Goal: Task Accomplishment & Management: Manage account settings

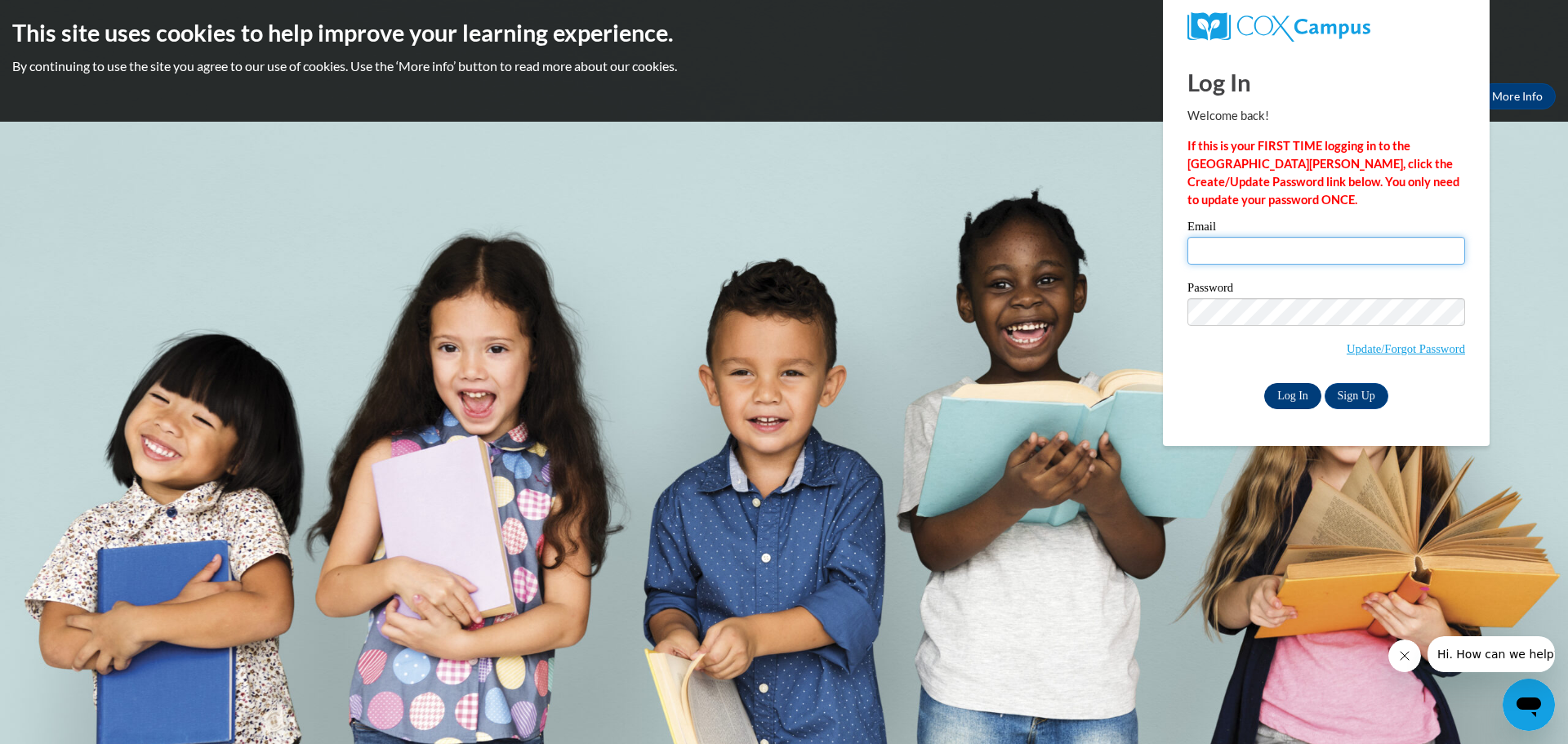
type input "kerrm@prescott.k12.wi.us"
click at [1287, 396] on input "Log In" at bounding box center [1292, 396] width 57 height 26
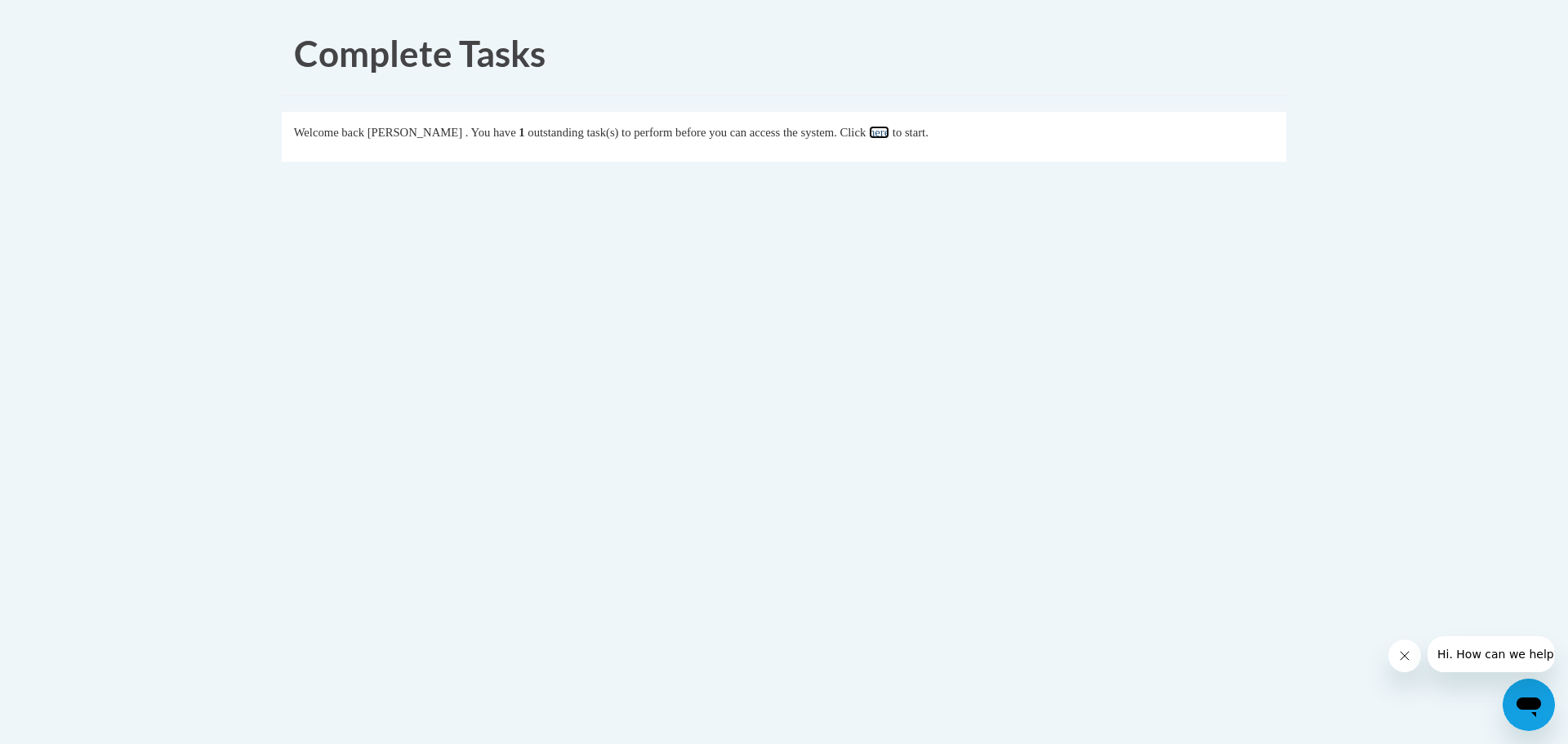
click at [889, 136] on link "here" at bounding box center [878, 133] width 20 height 14
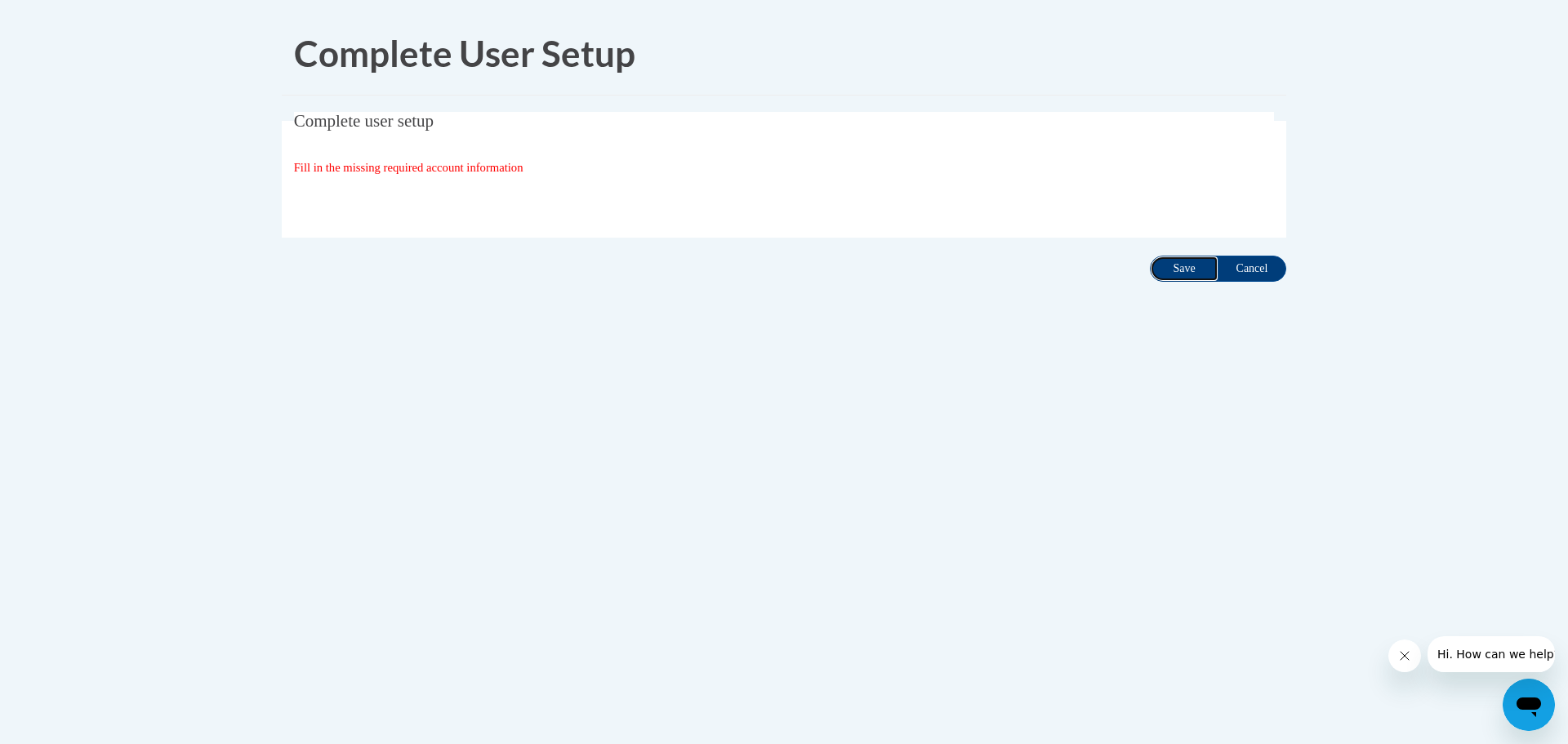
click at [1189, 259] on input "Save" at bounding box center [1183, 268] width 69 height 26
click at [1185, 260] on input "Save" at bounding box center [1183, 268] width 69 height 26
click at [1238, 264] on input "Cancel" at bounding box center [1251, 268] width 69 height 26
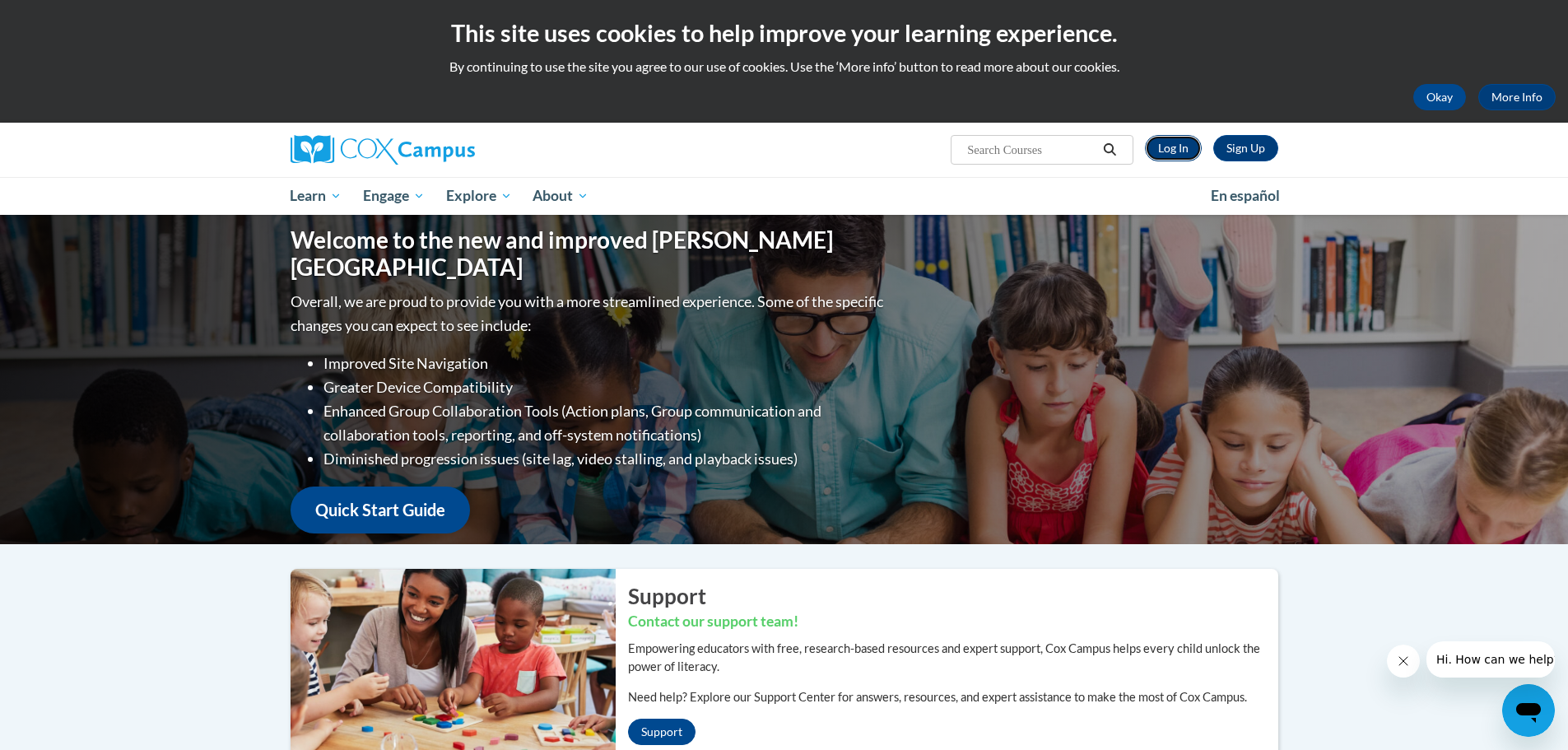
click at [1163, 138] on link "Log In" at bounding box center [1173, 147] width 57 height 26
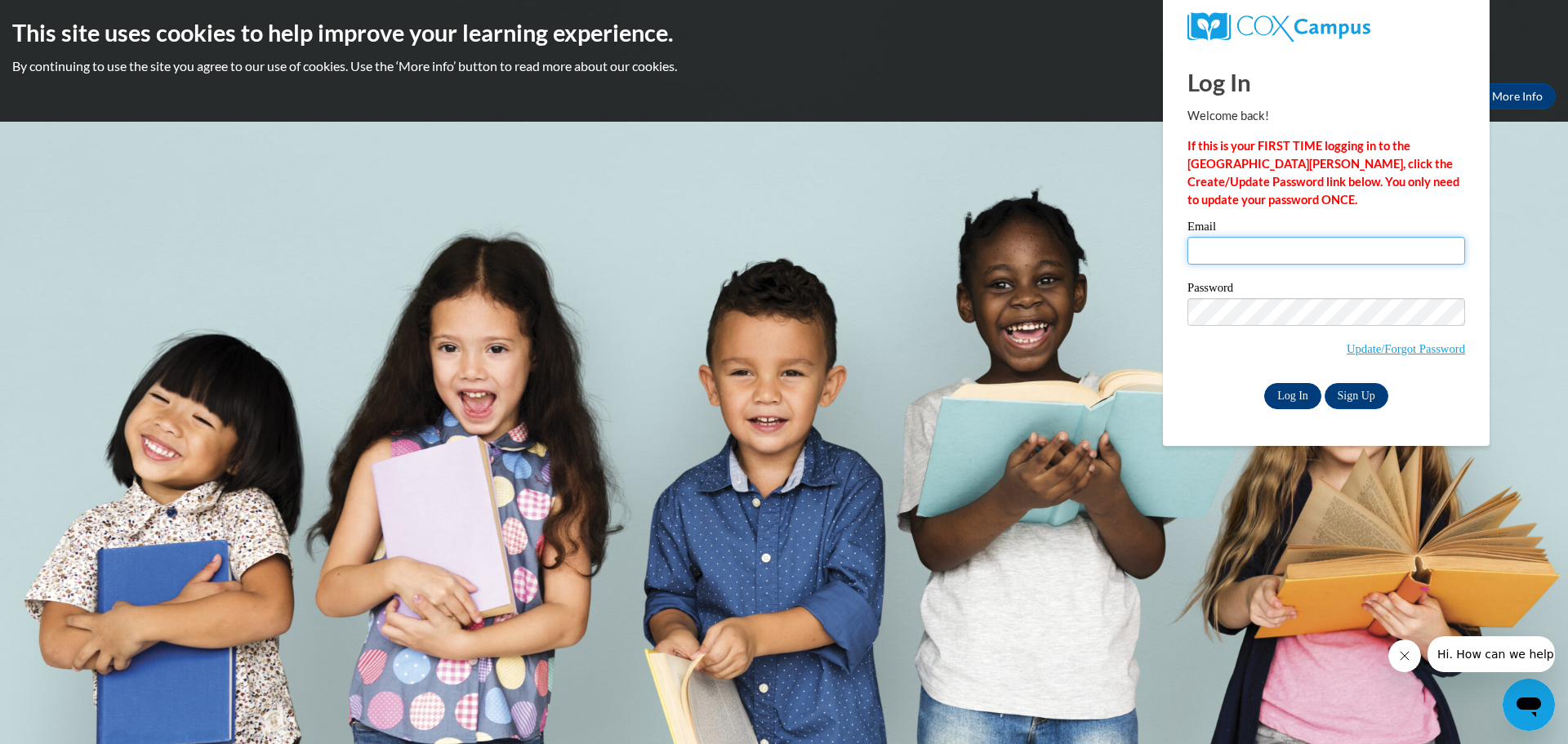
type input "kerrm@prescott.k12.wi.us"
click at [1287, 397] on input "Log In" at bounding box center [1292, 396] width 57 height 26
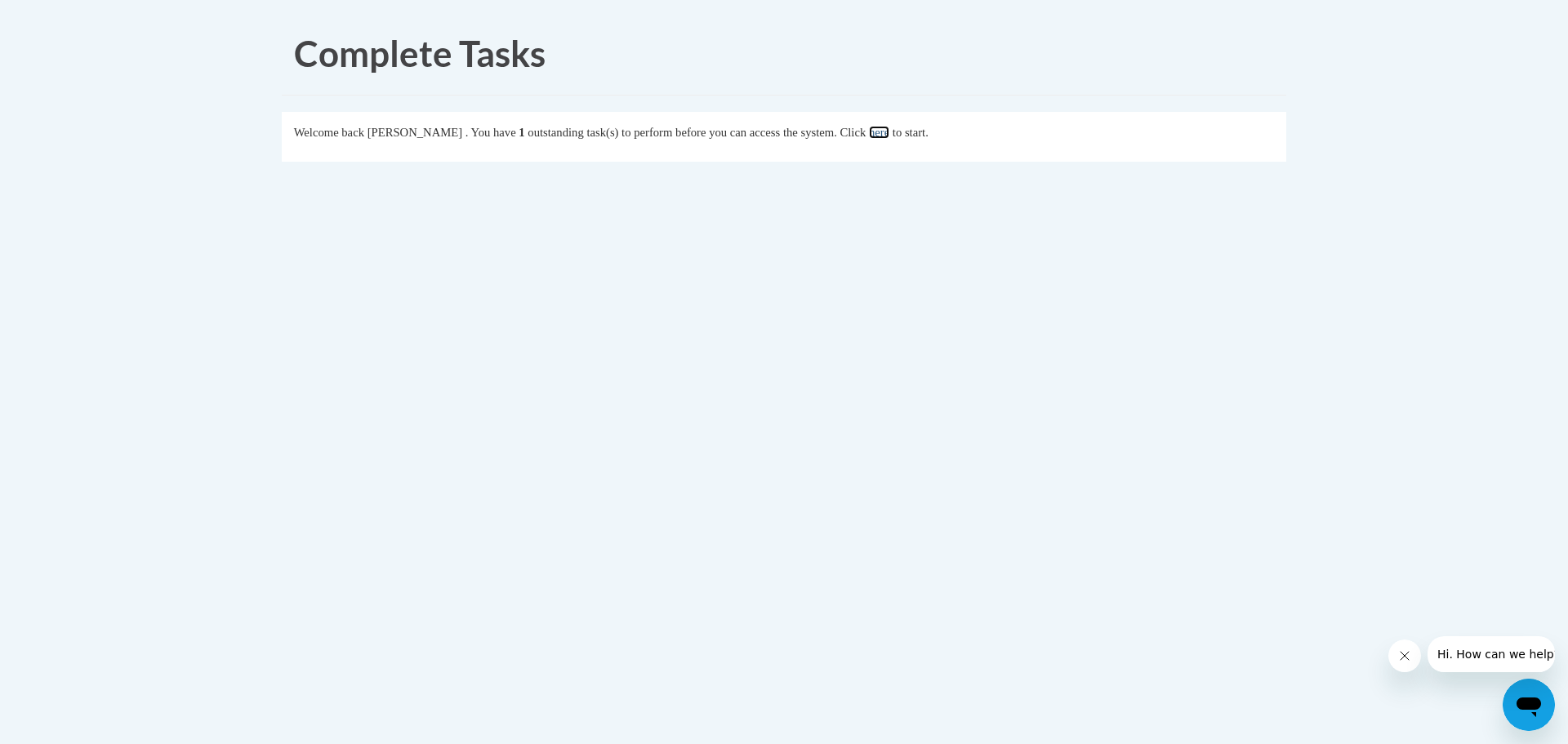
click at [889, 132] on link "here" at bounding box center [878, 133] width 20 height 14
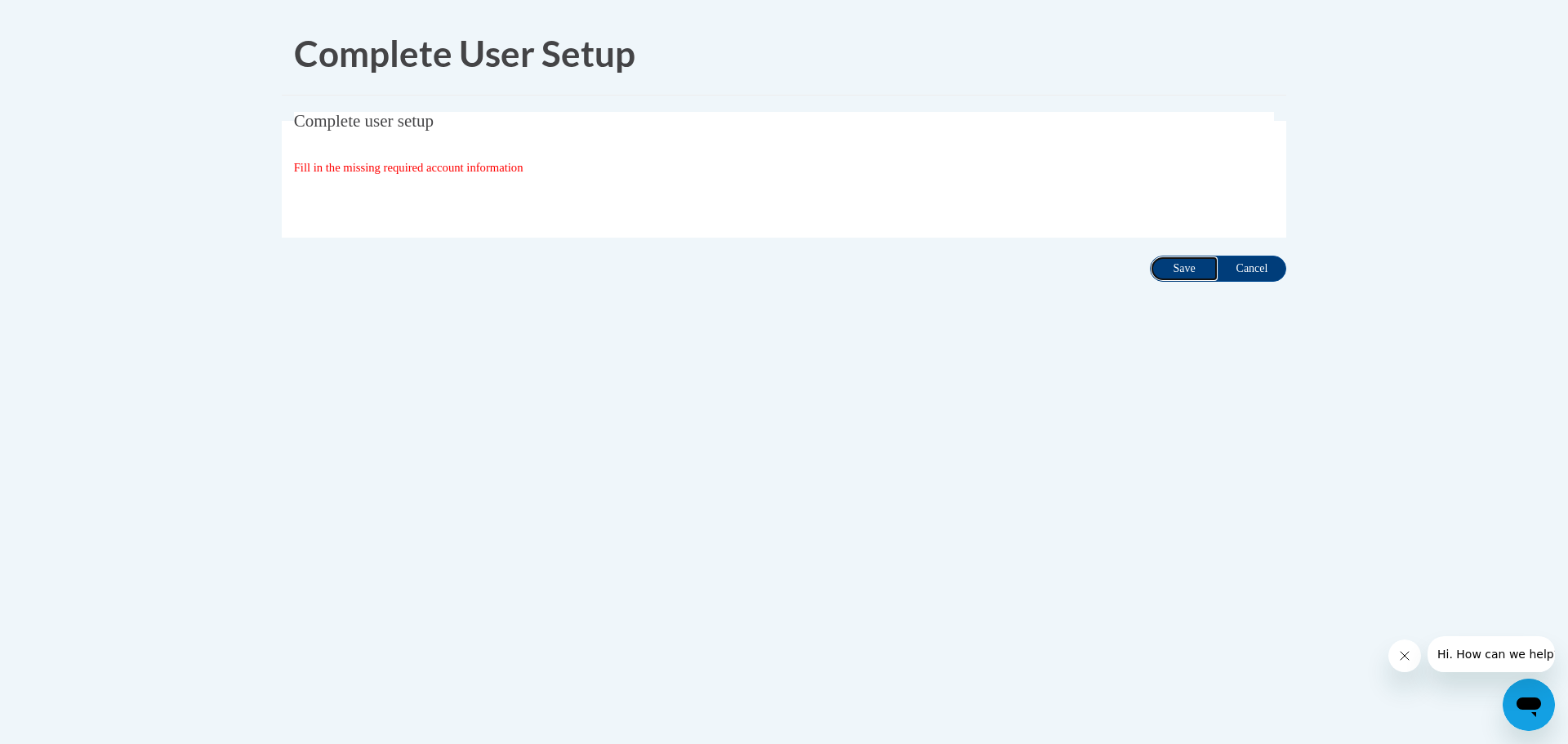
click at [1185, 270] on input "Save" at bounding box center [1183, 268] width 69 height 26
click at [422, 162] on span "Fill in the missing required account information" at bounding box center [408, 167] width 229 height 14
click at [420, 174] on span "Fill in the missing required account information" at bounding box center [408, 167] width 229 height 14
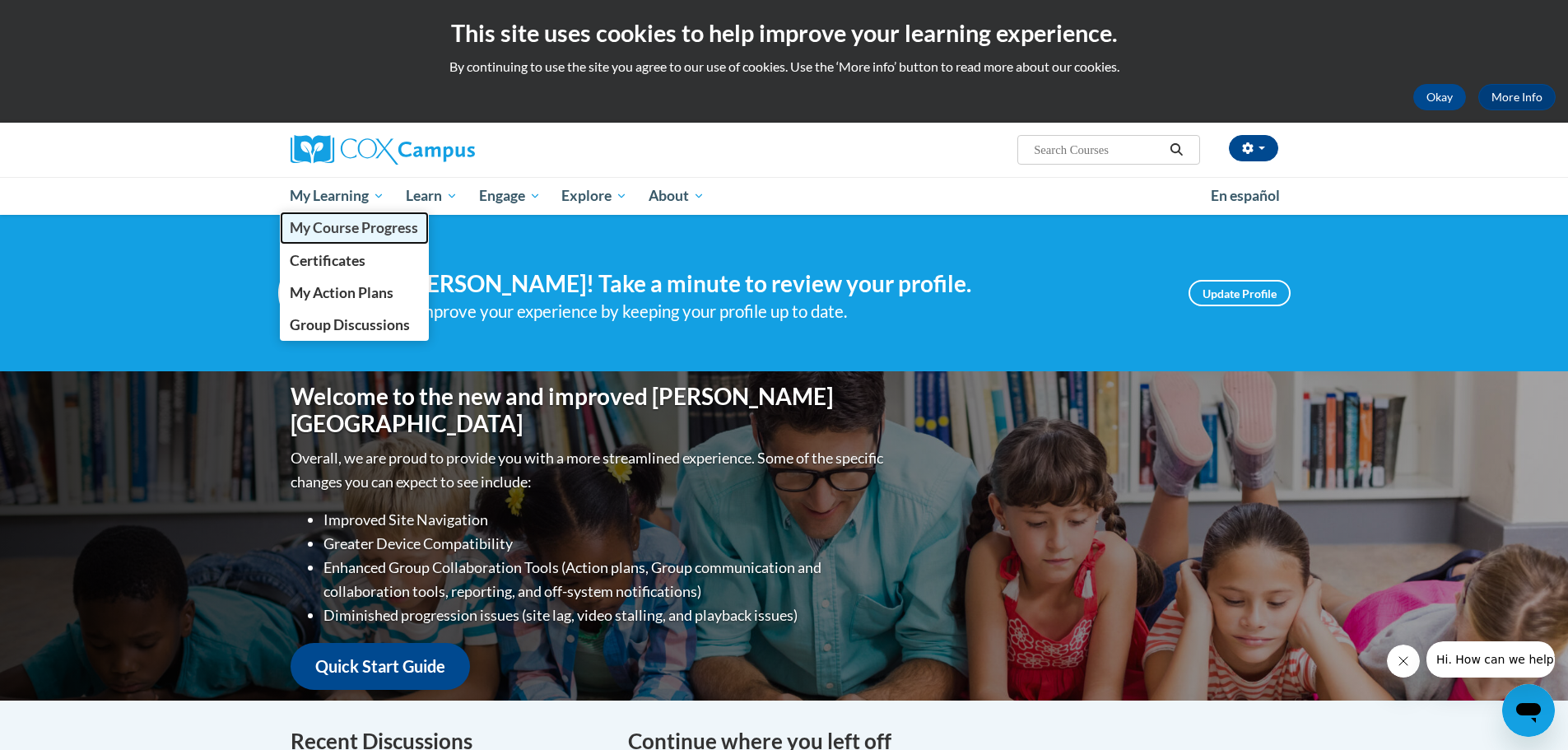
click at [323, 225] on span "My Course Progress" at bounding box center [354, 228] width 129 height 18
